Goal: Information Seeking & Learning: Learn about a topic

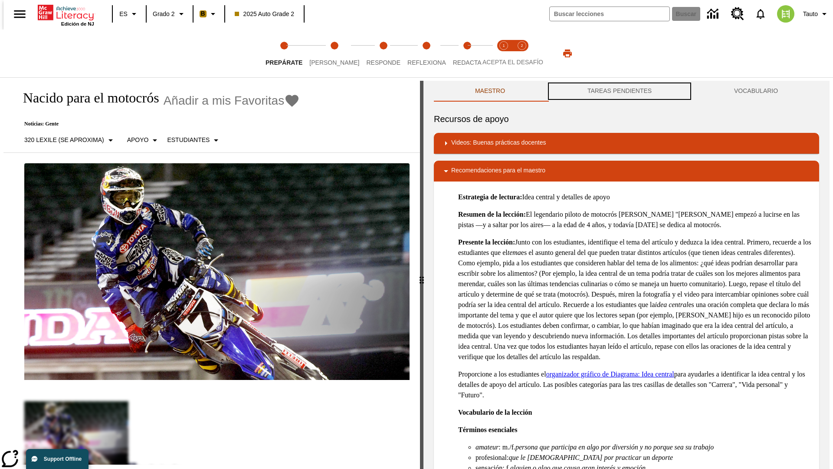
click at [620, 91] on button "TAREAS PENDIENTES" at bounding box center [619, 91] width 147 height 21
